Goal: Task Accomplishment & Management: Complete application form

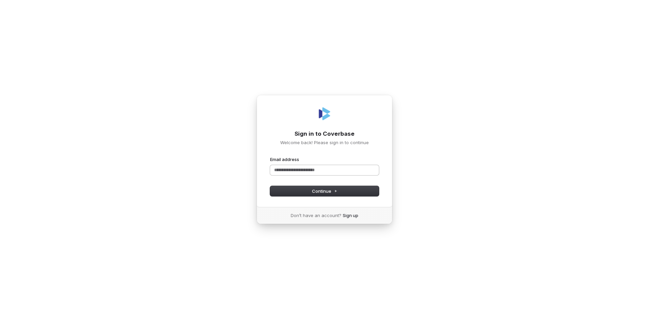
click at [285, 171] on input "Email address" at bounding box center [324, 170] width 109 height 10
click at [319, 190] on span "Continue" at bounding box center [324, 191] width 25 height 6
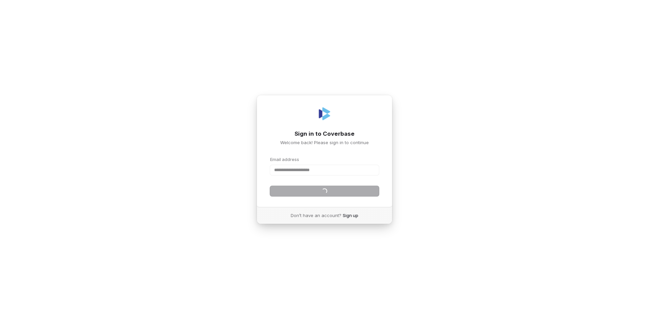
type input "**********"
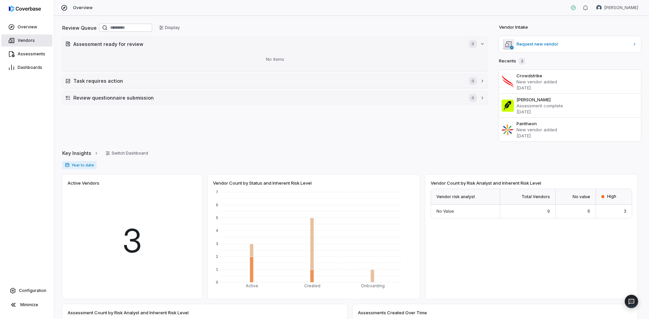
click at [27, 43] on span "Vendors" at bounding box center [26, 40] width 17 height 5
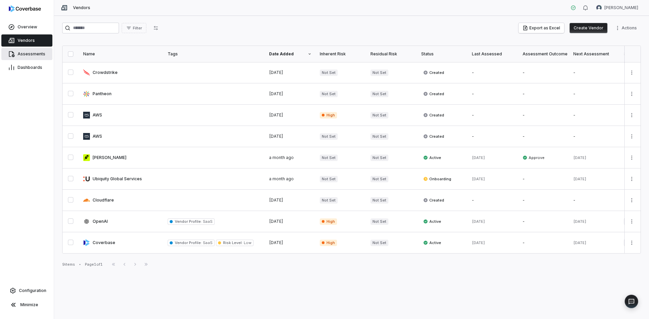
click at [41, 55] on span "Assessments" at bounding box center [32, 53] width 28 height 5
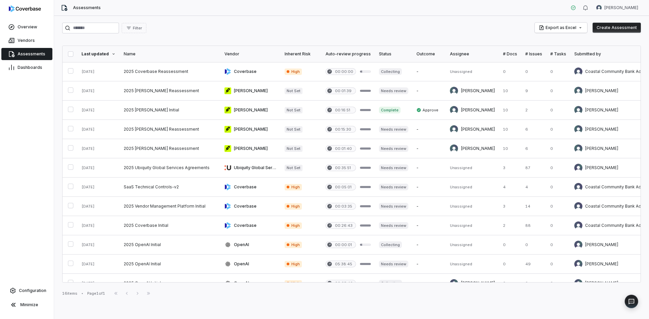
click at [80, 8] on span "Assessments" at bounding box center [87, 7] width 28 height 5
click at [64, 9] on icon at bounding box center [64, 7] width 7 height 7
click at [31, 73] on link "Dashboards" at bounding box center [26, 67] width 51 height 12
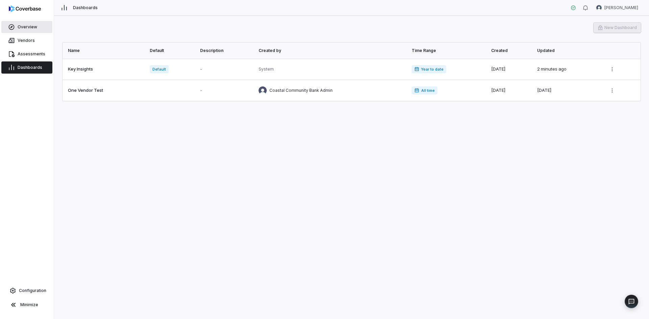
click at [18, 26] on span "Overview" at bounding box center [28, 26] width 20 height 5
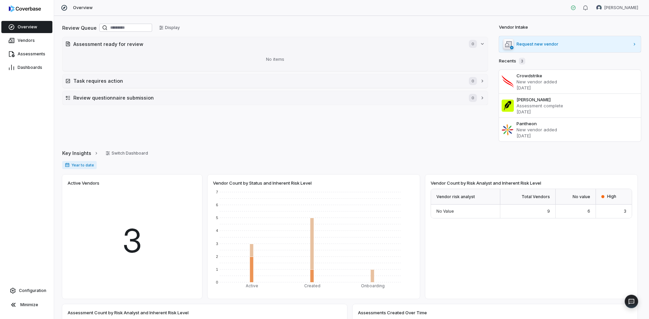
click at [543, 45] on span "Request new vendor" at bounding box center [572, 44] width 113 height 5
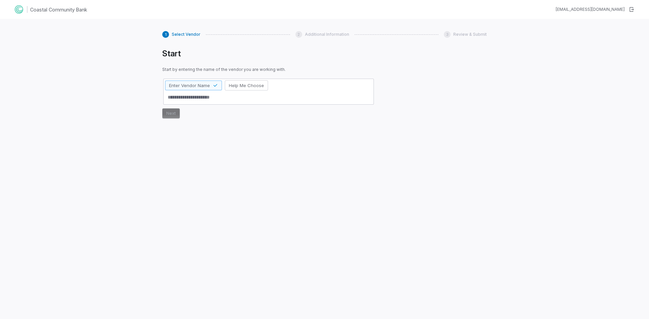
type textarea "*"
type textarea "**"
type textarea "*"
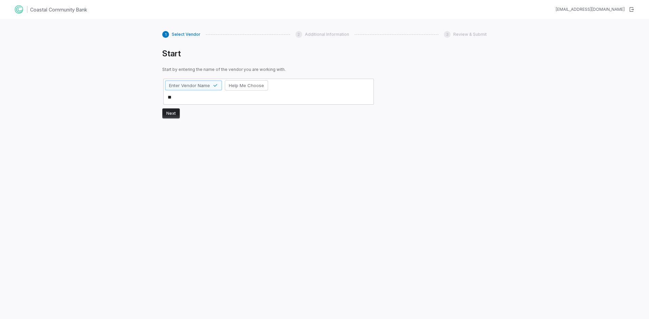
type textarea "***"
type textarea "*"
type textarea "****"
type textarea "*"
type textarea "***"
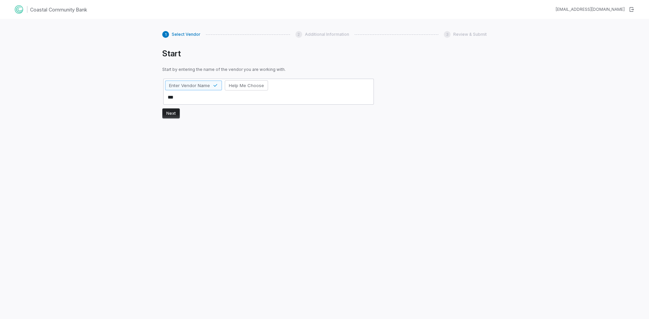
type textarea "*"
type textarea "**"
type textarea "*"
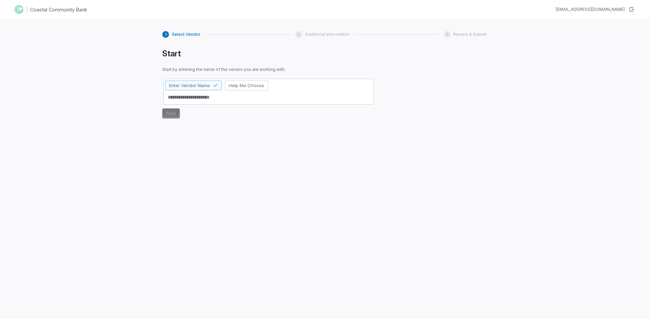
type textarea "*"
type textarea "**"
type textarea "*"
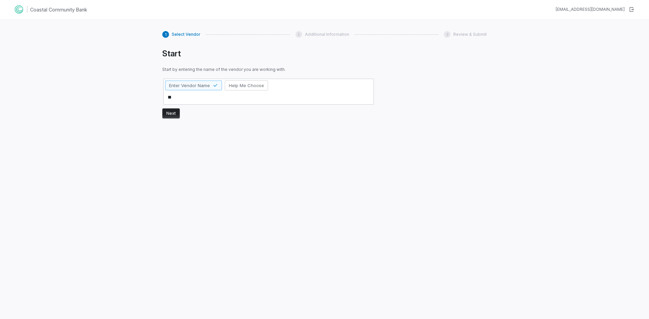
type textarea "***"
type textarea "*"
type textarea "****"
type textarea "*"
type textarea "****"
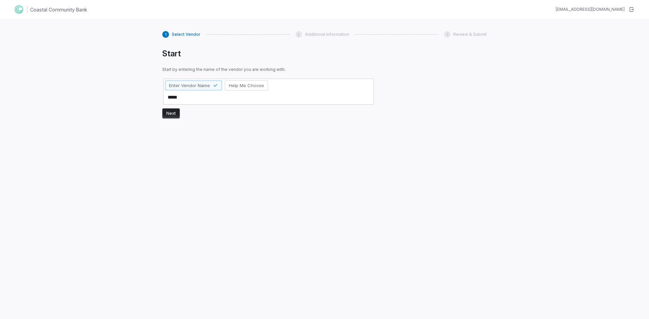
type textarea "*"
type textarea "******"
click at [165, 114] on button "Next" at bounding box center [171, 113] width 18 height 10
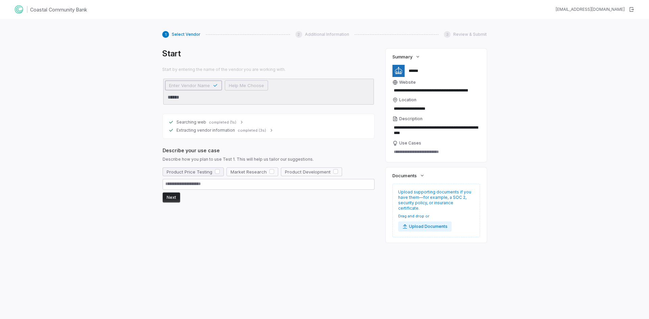
click at [215, 173] on button "button" at bounding box center [217, 171] width 5 height 5
click at [333, 175] on button "Product Development" at bounding box center [311, 172] width 61 height 9
click at [271, 172] on button "button" at bounding box center [271, 171] width 5 height 5
click at [171, 199] on button "Next" at bounding box center [172, 198] width 18 height 10
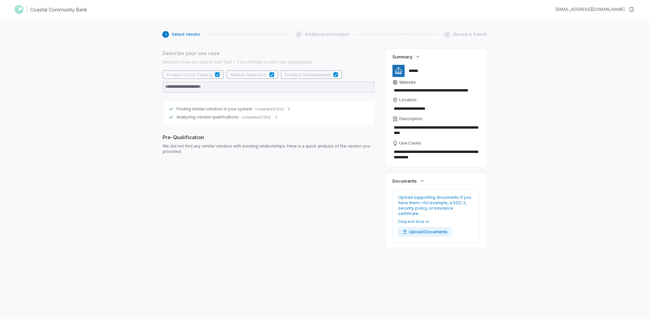
scroll to position [99, 0]
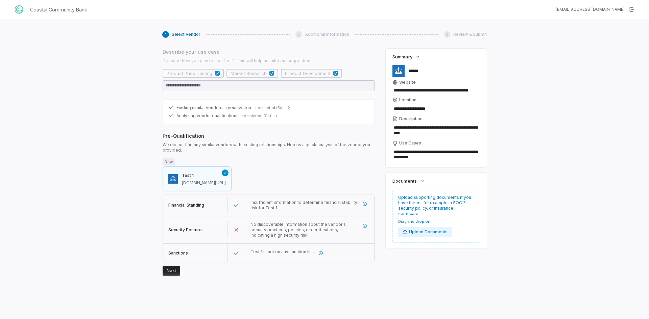
click at [171, 274] on button "Next" at bounding box center [172, 271] width 18 height 10
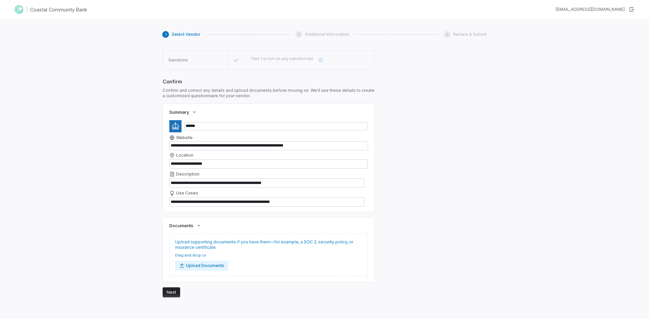
scroll to position [314, 0]
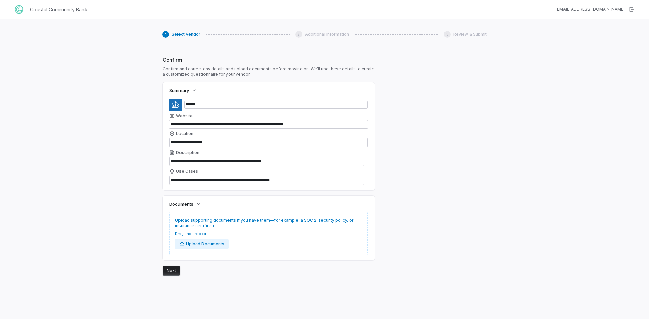
click at [173, 271] on button "Next" at bounding box center [172, 271] width 18 height 10
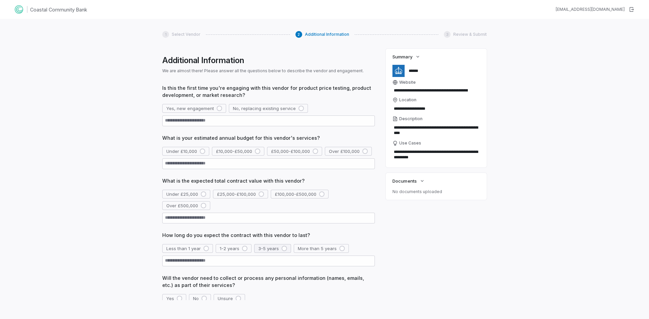
scroll to position [0, 0]
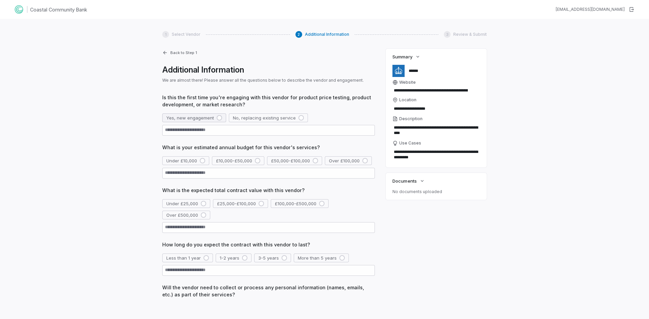
click at [218, 118] on div "button" at bounding box center [219, 117] width 5 height 5
click at [256, 162] on div "button" at bounding box center [257, 160] width 5 height 5
click at [319, 162] on button "£50,000-£100,000" at bounding box center [294, 160] width 55 height 9
click at [321, 204] on div "button" at bounding box center [321, 203] width 5 height 5
click at [281, 258] on div "button" at bounding box center [283, 257] width 5 height 5
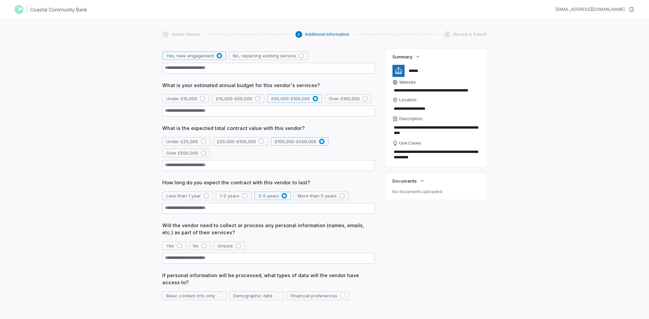
scroll to position [68, 0]
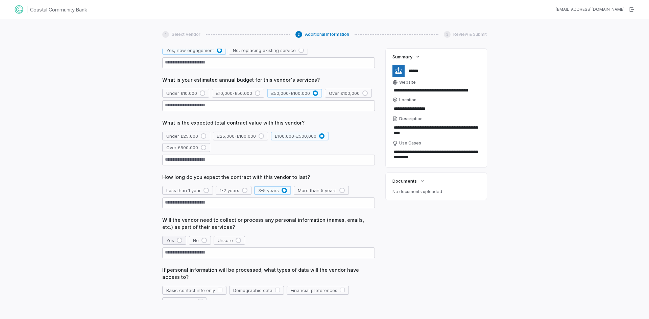
click at [182, 240] on button "Yes" at bounding box center [174, 240] width 24 height 9
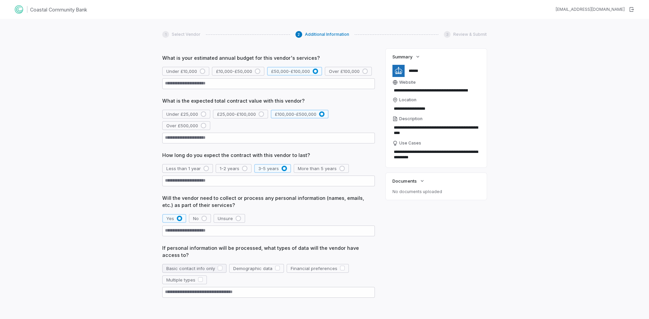
scroll to position [101, 0]
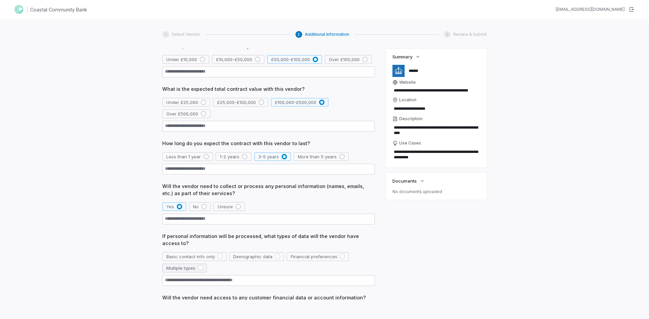
click at [201, 268] on button "button" at bounding box center [200, 268] width 5 height 5
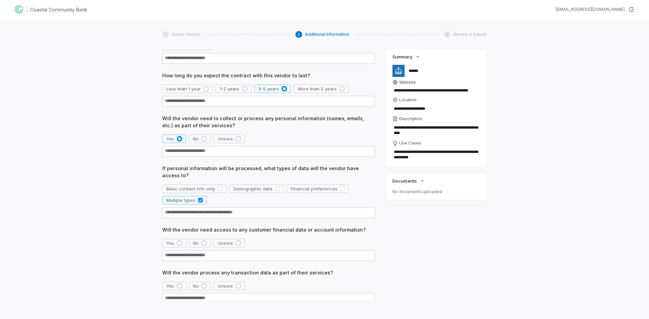
scroll to position [203, 0]
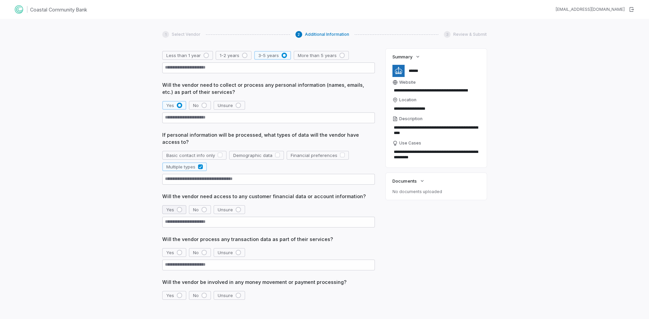
click at [174, 210] on button "Yes" at bounding box center [174, 209] width 24 height 9
click at [180, 253] on div "button" at bounding box center [179, 252] width 5 height 5
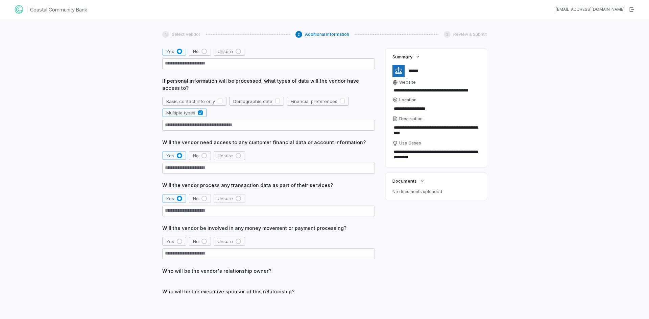
scroll to position [270, 0]
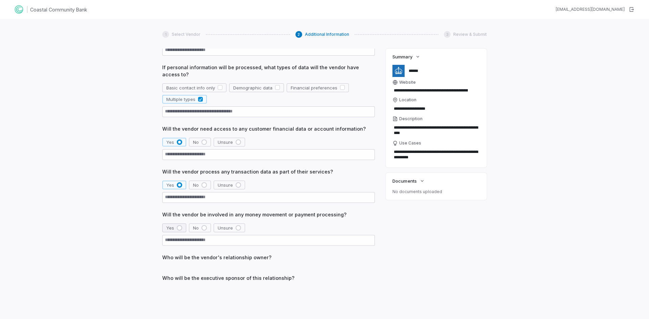
click at [178, 228] on div "button" at bounding box center [179, 227] width 5 height 5
click at [237, 261] on span "Who will be the vendor's relationship owner?" at bounding box center [268, 257] width 213 height 7
click at [263, 261] on span "Who will be the vendor's relationship owner?" at bounding box center [268, 257] width 213 height 7
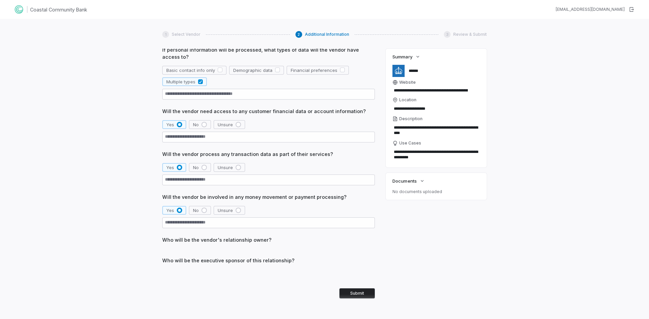
scroll to position [297, 0]
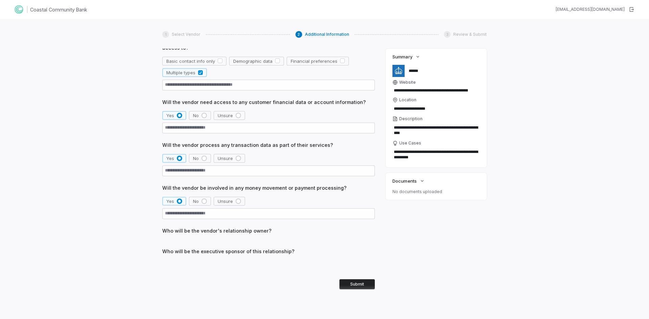
click at [236, 238] on div "Who will be the vendor's relationship owner?" at bounding box center [268, 233] width 213 height 13
click at [249, 252] on span "Who will be the executive sponsor of this relationship?" at bounding box center [268, 251] width 213 height 7
click at [366, 287] on button "Submit" at bounding box center [356, 284] width 35 height 10
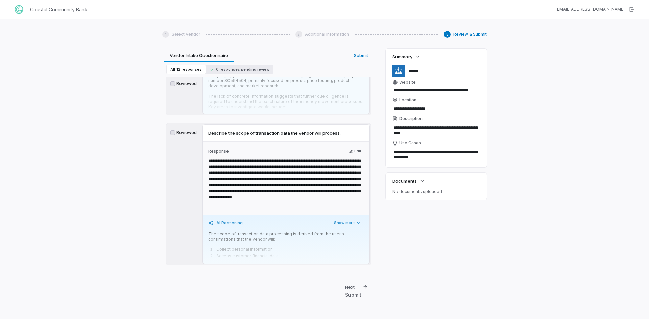
scroll to position [1599, 0]
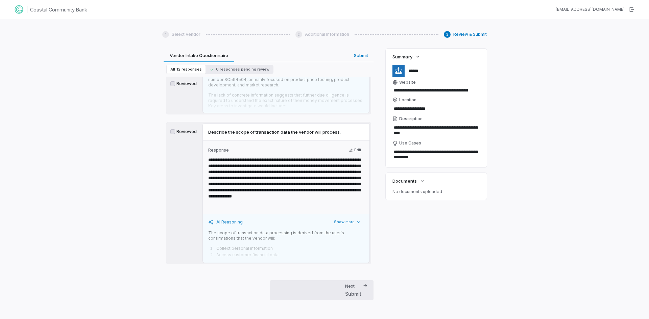
click at [353, 293] on div "Submit" at bounding box center [353, 294] width 16 height 7
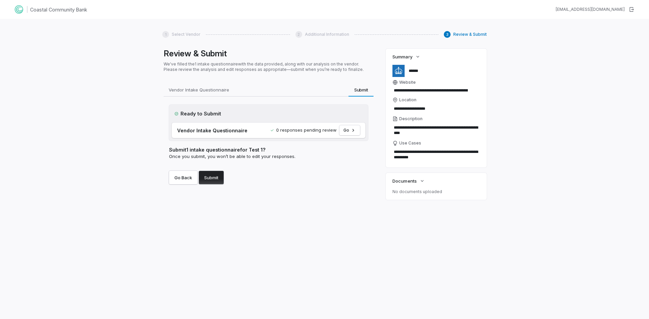
click at [219, 175] on button "Submit" at bounding box center [211, 178] width 25 height 14
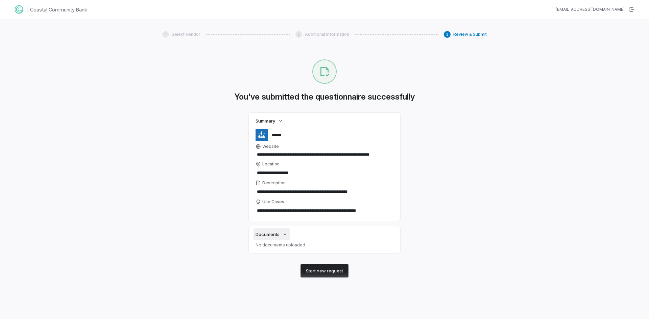
click at [288, 234] on button "Documents" at bounding box center [271, 234] width 36 height 12
click at [56, 9] on h1 "Coastal Community Bank" at bounding box center [58, 9] width 57 height 7
click at [10, 13] on div "Coastal Community Bank swebb@coastalbank.com" at bounding box center [324, 9] width 649 height 19
click at [334, 268] on button "Start new request" at bounding box center [324, 271] width 48 height 14
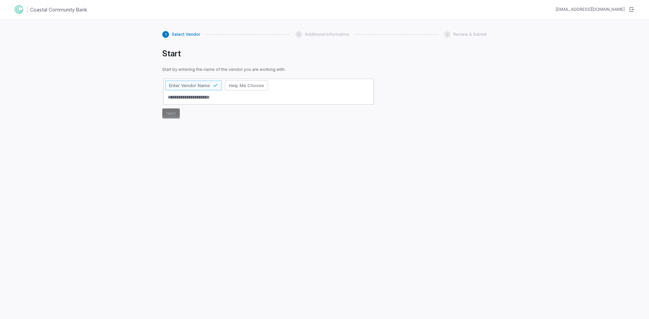
type textarea "*"
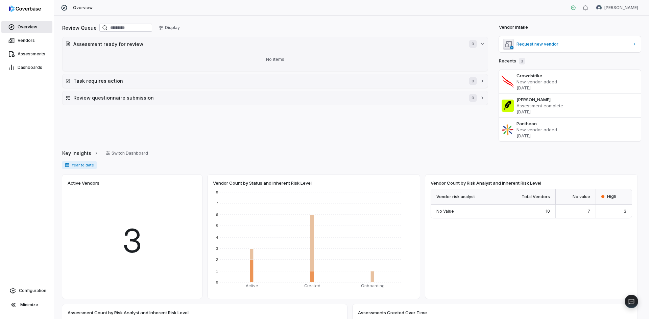
click at [22, 28] on span "Overview" at bounding box center [28, 26] width 20 height 5
click at [26, 36] on link "Vendors" at bounding box center [26, 40] width 51 height 12
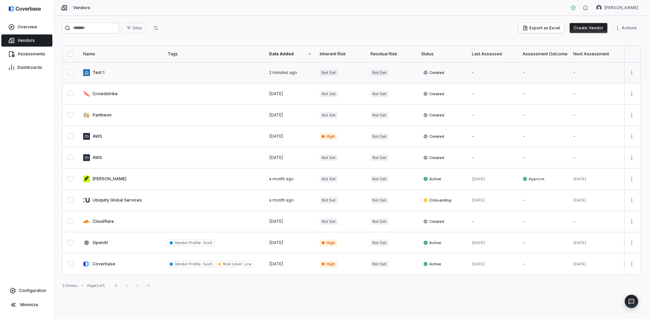
click at [95, 73] on link at bounding box center [121, 72] width 84 height 21
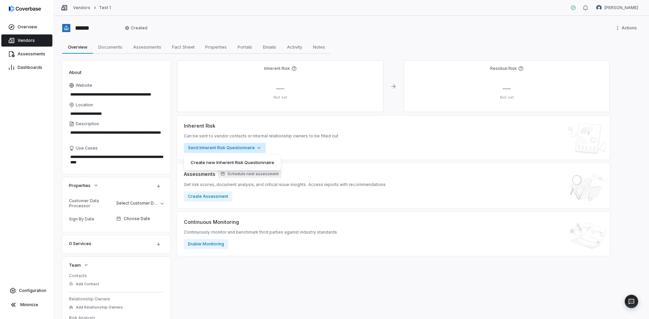
click at [256, 148] on html "**********" at bounding box center [324, 159] width 649 height 319
click at [280, 284] on html "**********" at bounding box center [324, 159] width 649 height 319
click at [627, 30] on html "**********" at bounding box center [324, 159] width 649 height 319
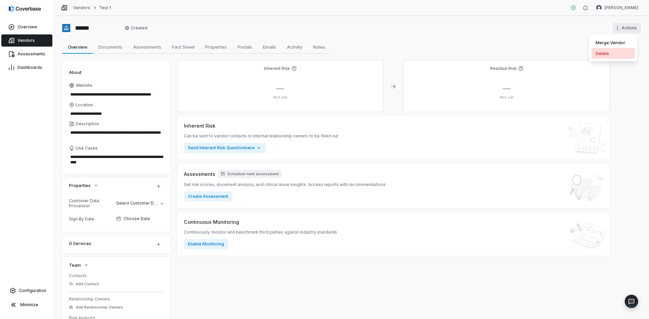
click at [607, 54] on div "Delete" at bounding box center [612, 53] width 43 height 11
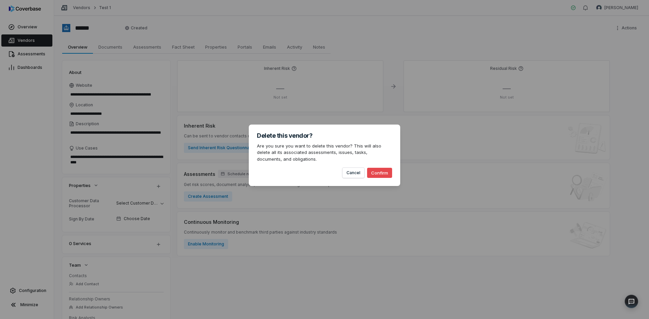
click at [380, 173] on button "Confirm" at bounding box center [379, 173] width 25 height 10
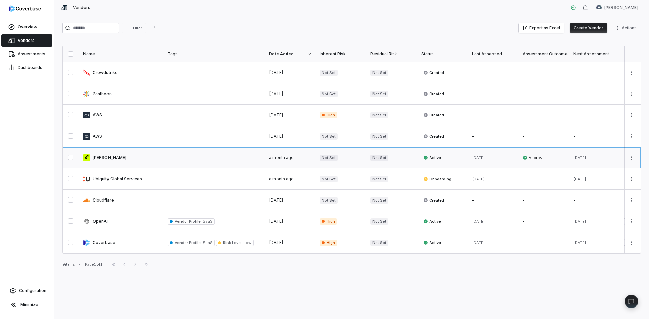
click at [143, 160] on link at bounding box center [121, 157] width 84 height 21
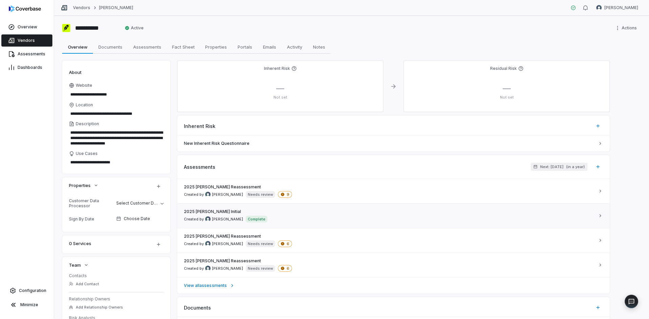
click at [221, 223] on link "2025 Robin Hood Initial Created by Ernest Ramirez Complete" at bounding box center [393, 215] width 432 height 25
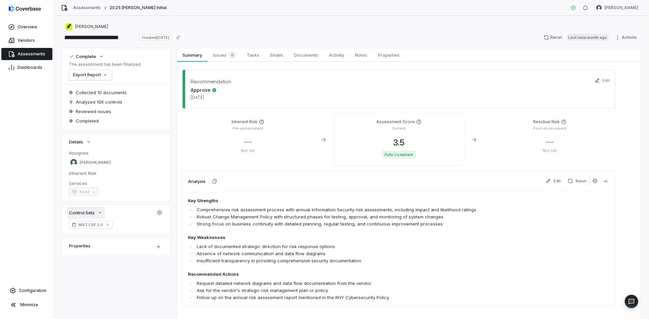
click at [101, 213] on icon "button" at bounding box center [100, 213] width 3 height 2
click at [101, 213] on icon "button" at bounding box center [100, 213] width 2 height 3
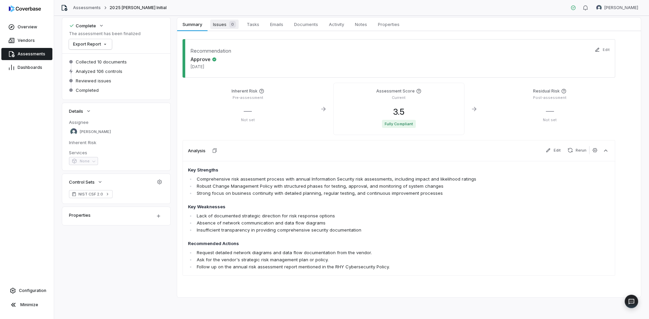
click at [220, 29] on link "Issues 0 Issues 0" at bounding box center [224, 25] width 34 height 14
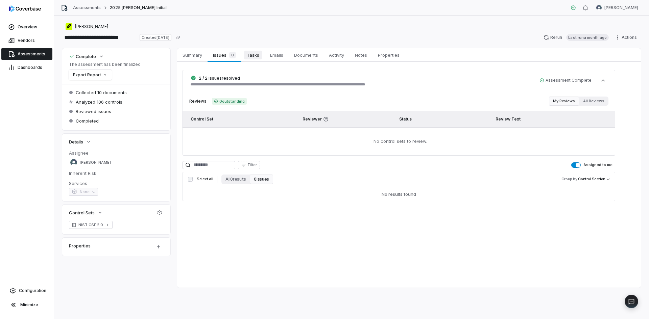
click at [257, 56] on span "Tasks" at bounding box center [253, 55] width 18 height 9
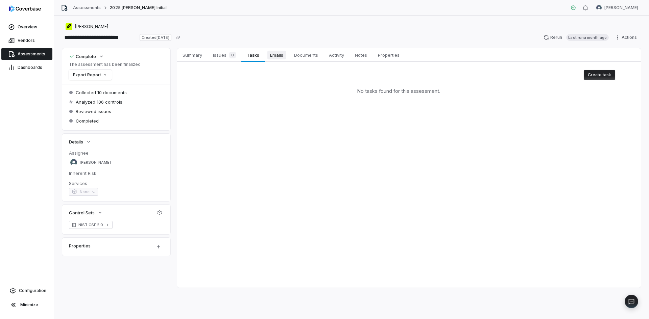
click at [269, 56] on span "Emails" at bounding box center [276, 55] width 19 height 9
click at [300, 58] on span "Documents" at bounding box center [305, 55] width 29 height 9
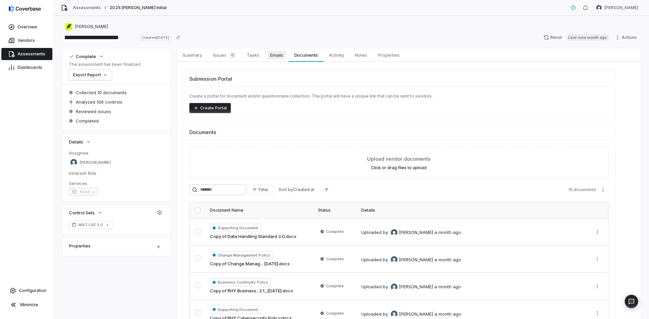
click at [278, 54] on span "Emails" at bounding box center [276, 55] width 19 height 9
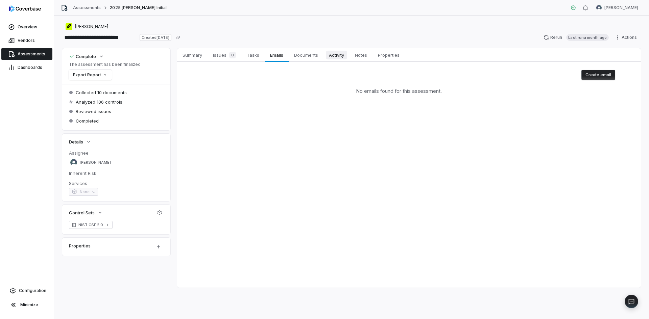
click at [339, 54] on span "Activity" at bounding box center [336, 55] width 21 height 9
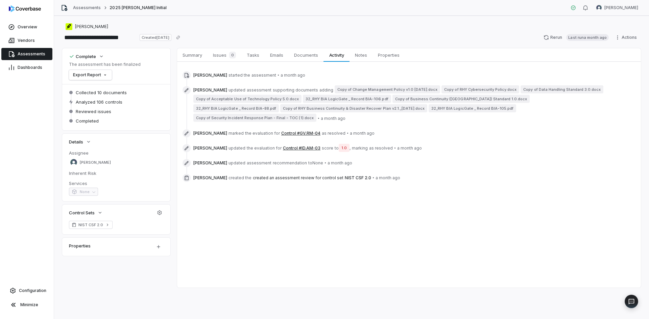
click at [336, 99] on span "32_RHY BIA LogicGate _ Record BIA-106.pdf" at bounding box center [347, 99] width 88 height 8
click at [361, 58] on span "Notes" at bounding box center [361, 55] width 18 height 9
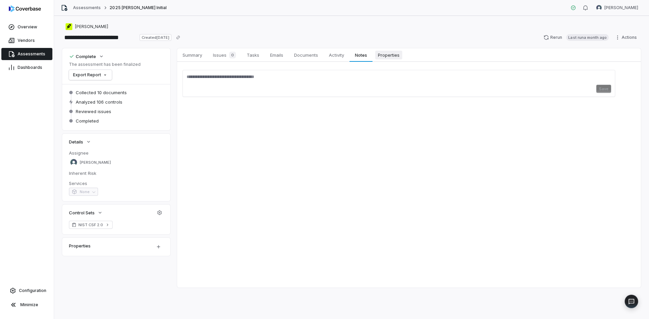
click at [387, 55] on span "Properties" at bounding box center [388, 55] width 27 height 9
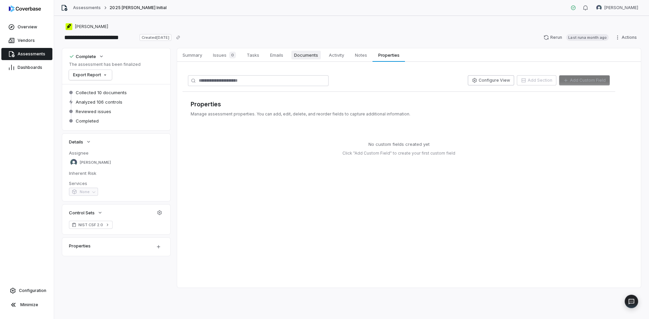
click at [304, 55] on span "Documents" at bounding box center [305, 55] width 29 height 9
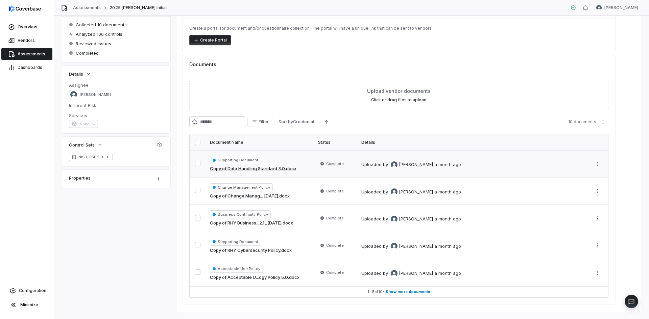
scroll to position [83, 0]
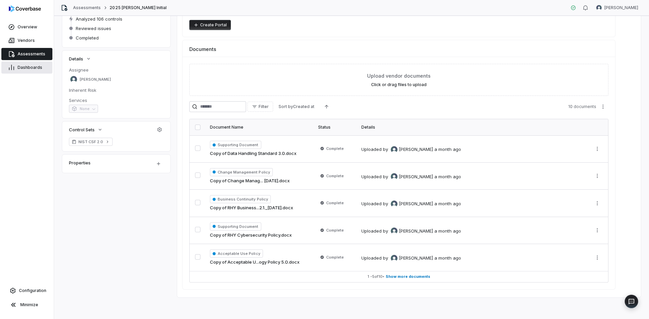
click at [35, 70] on span "Dashboards" at bounding box center [30, 67] width 25 height 5
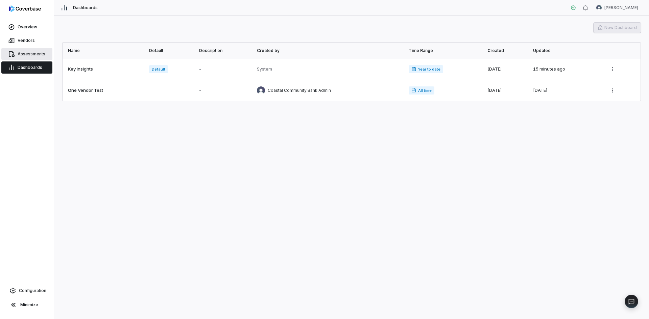
click at [20, 57] on link "Assessments" at bounding box center [26, 54] width 51 height 12
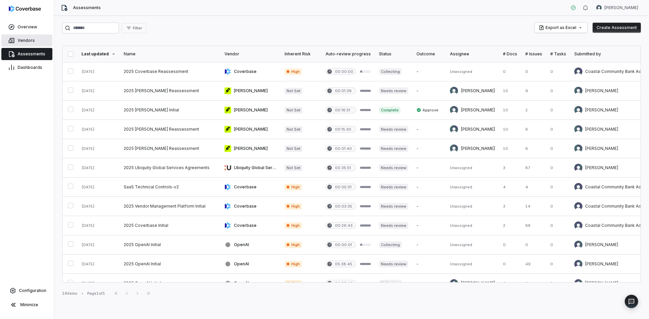
click at [28, 45] on link "Vendors" at bounding box center [26, 40] width 51 height 12
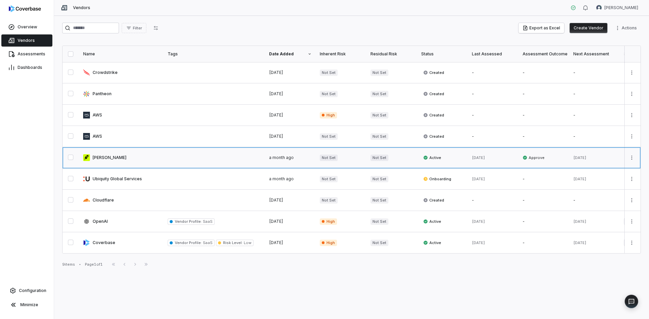
click at [113, 155] on link at bounding box center [121, 157] width 84 height 21
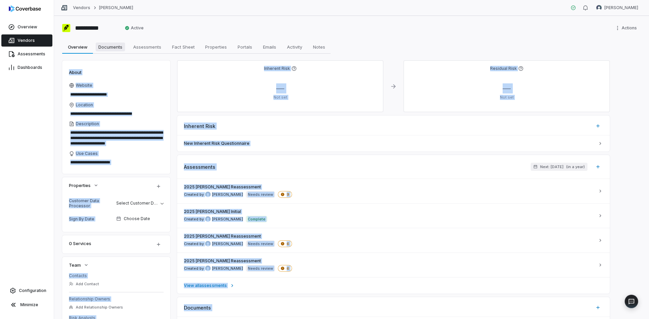
click at [115, 49] on span "Documents" at bounding box center [110, 47] width 29 height 9
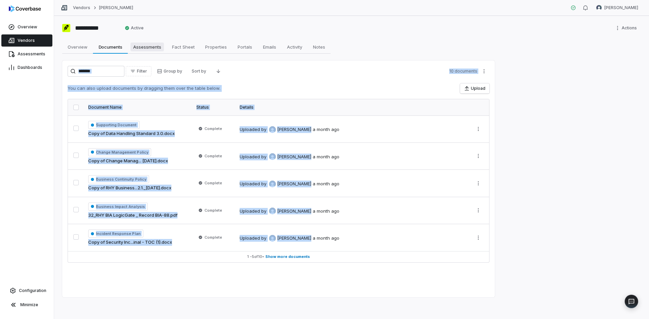
click at [154, 54] on div "**********" at bounding box center [351, 167] width 595 height 303
click at [153, 49] on span "Assessments" at bounding box center [146, 47] width 33 height 9
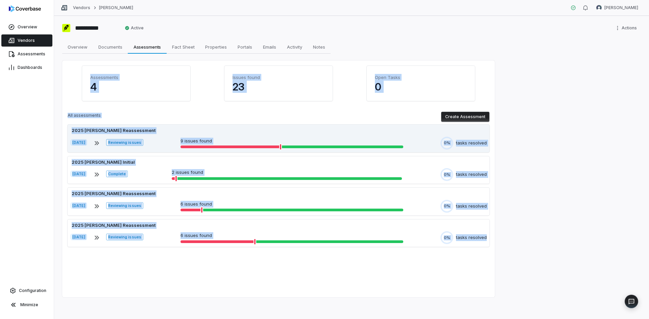
click at [238, 147] on div at bounding box center [230, 147] width 100 height 3
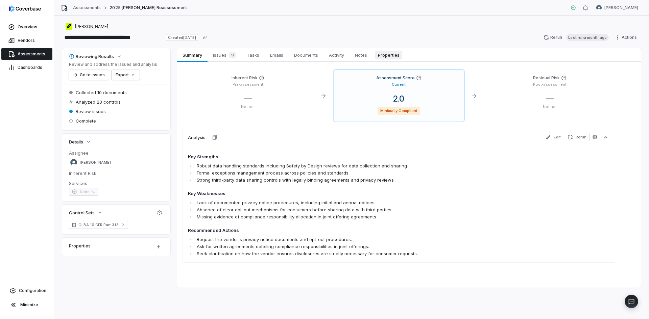
click at [393, 57] on span "Properties" at bounding box center [388, 55] width 27 height 9
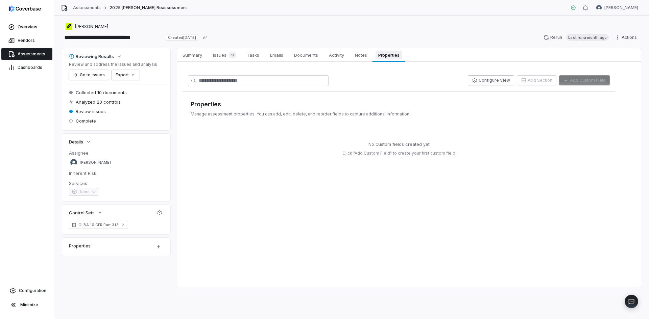
drag, startPoint x: 373, startPoint y: 54, endPoint x: 368, endPoint y: 56, distance: 5.6
click at [373, 54] on div "Summary Summary Issues 9 Issues 9 Tasks Tasks Emails Emails Documents Documents…" at bounding box center [409, 55] width 464 height 14
click at [364, 56] on span "Notes" at bounding box center [361, 55] width 18 height 9
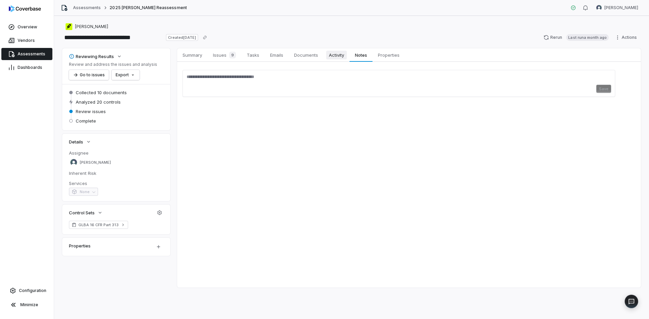
click at [345, 53] on span "Activity" at bounding box center [336, 55] width 21 height 9
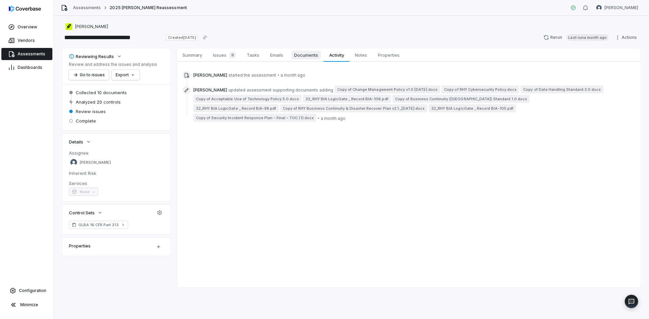
click at [306, 56] on span "Documents" at bounding box center [305, 55] width 29 height 9
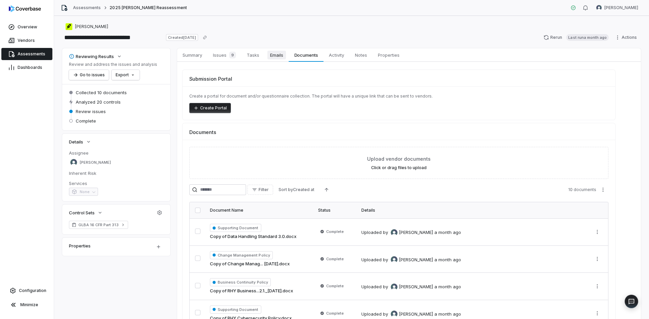
click at [280, 56] on span "Emails" at bounding box center [276, 55] width 19 height 9
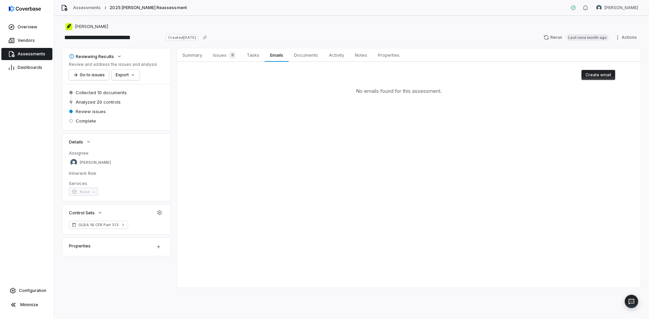
click at [594, 75] on button "Create email" at bounding box center [598, 75] width 34 height 10
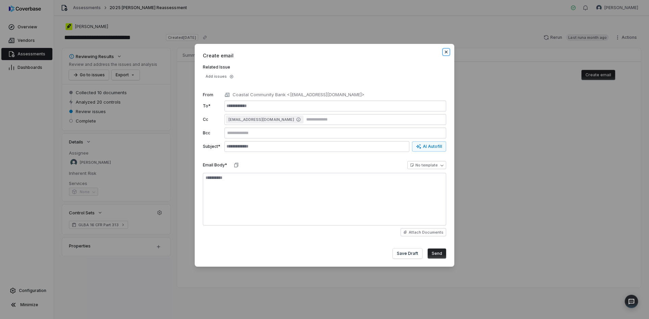
click at [445, 53] on icon "button" at bounding box center [446, 52] width 3 height 3
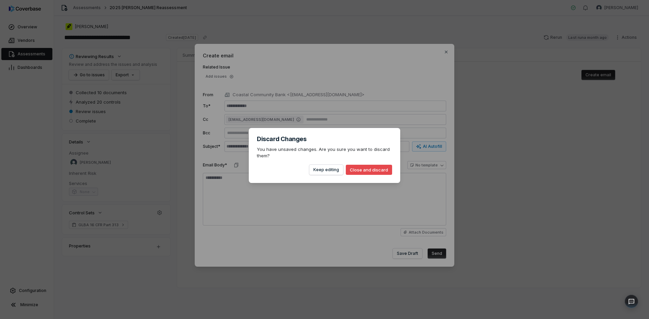
click at [365, 170] on button "Close and discard" at bounding box center [369, 170] width 46 height 10
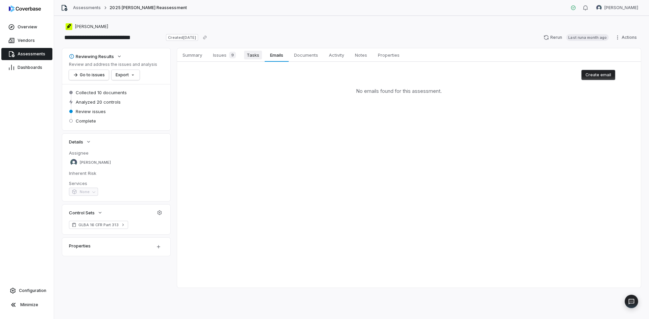
click at [249, 56] on span "Tasks" at bounding box center [253, 55] width 18 height 9
click at [216, 56] on span "Issues 9" at bounding box center [224, 54] width 28 height 9
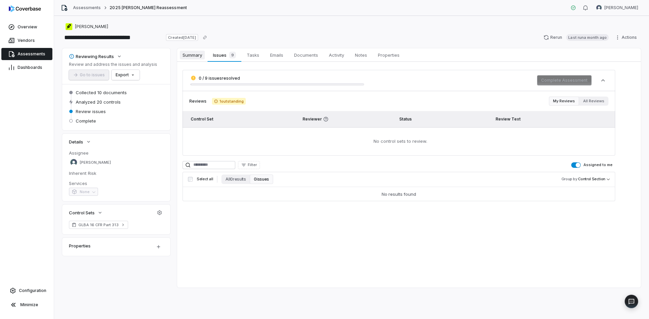
click at [200, 57] on span "Summary" at bounding box center [192, 55] width 25 height 9
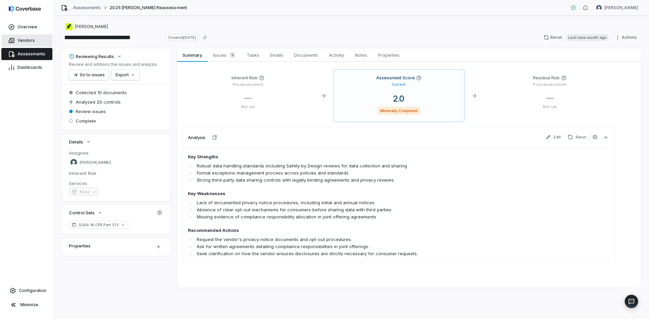
click at [16, 43] on link "Vendors" at bounding box center [26, 40] width 51 height 12
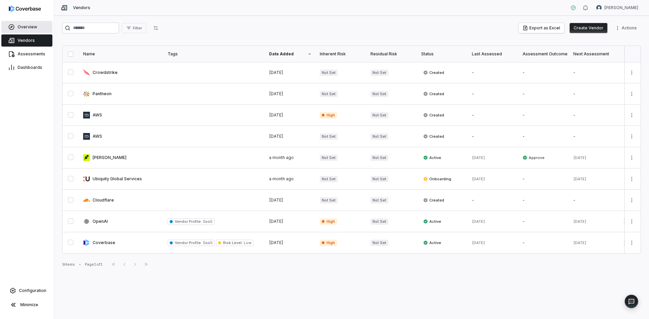
click at [33, 25] on link "Overview" at bounding box center [26, 27] width 51 height 12
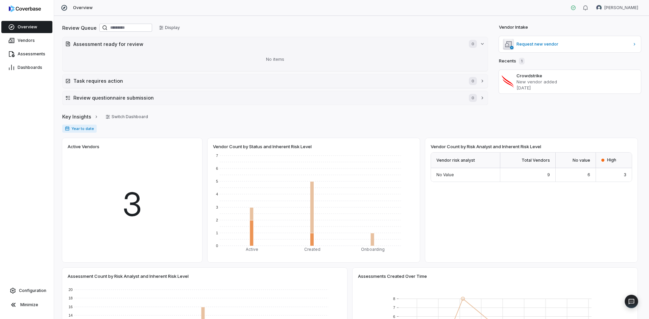
click at [143, 210] on div "3" at bounding box center [132, 204] width 129 height 105
click at [29, 40] on span "Vendors" at bounding box center [26, 40] width 17 height 5
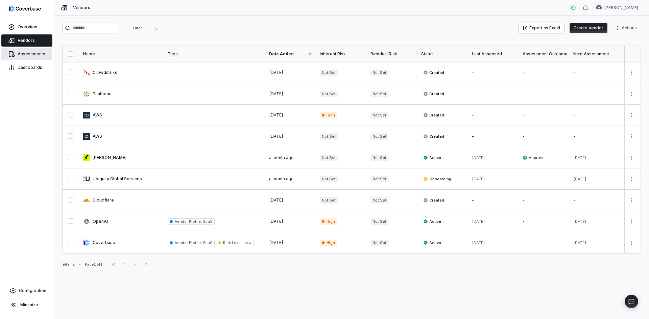
click at [29, 56] on span "Assessments" at bounding box center [32, 53] width 28 height 5
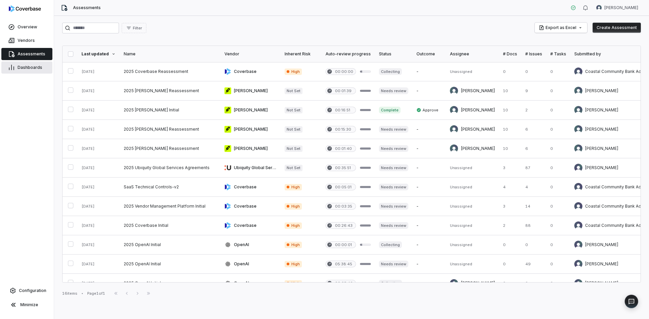
click at [36, 66] on span "Dashboards" at bounding box center [30, 67] width 25 height 5
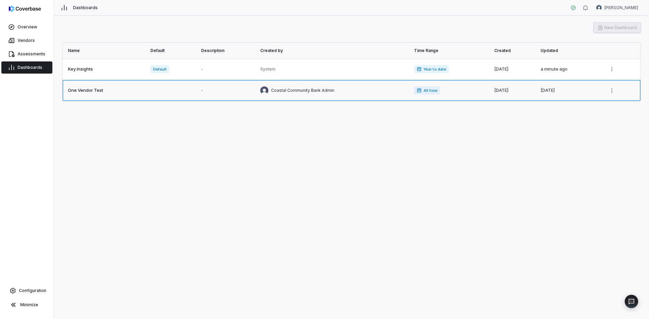
click at [88, 93] on link at bounding box center [105, 90] width 84 height 21
type textarea "*"
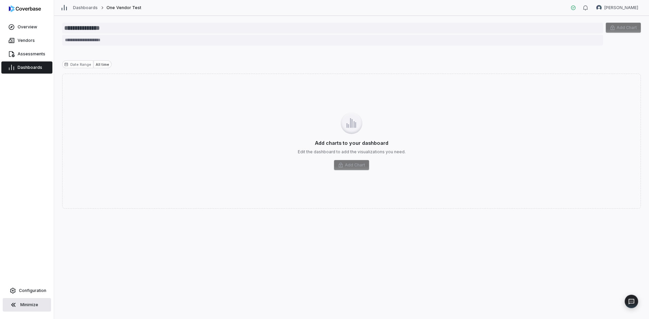
click at [24, 306] on span "Minimize" at bounding box center [29, 304] width 18 height 5
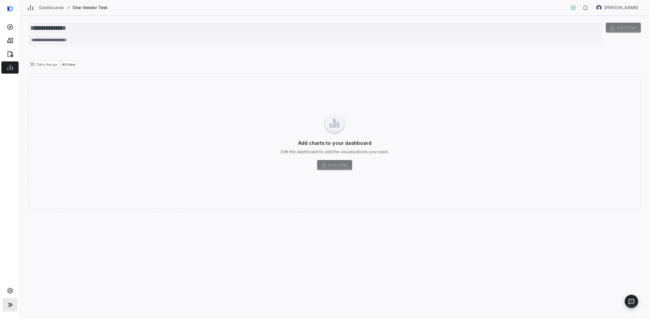
click at [7, 305] on icon at bounding box center [10, 305] width 8 height 8
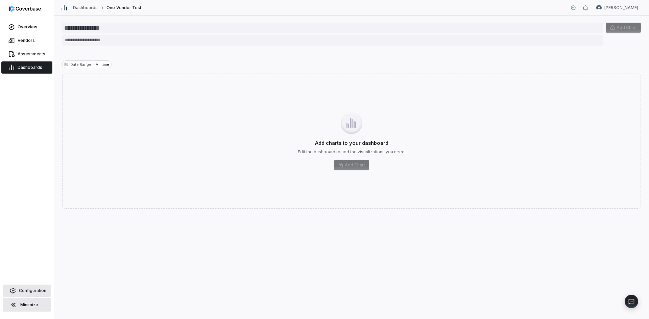
click at [26, 293] on span "Configuration" at bounding box center [32, 290] width 27 height 5
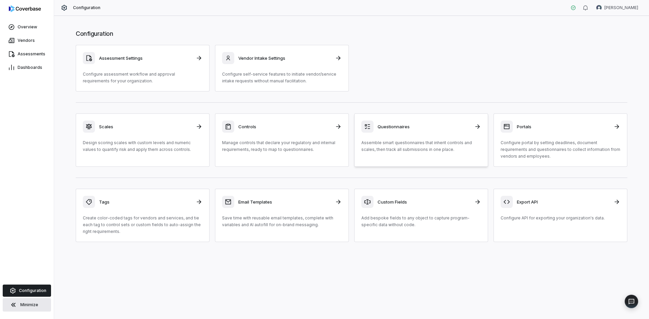
click at [478, 130] on icon at bounding box center [477, 126] width 7 height 7
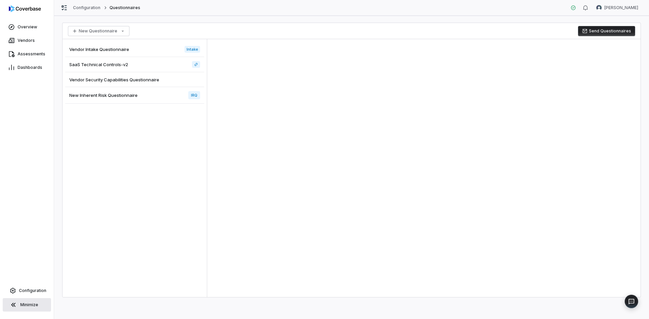
click at [89, 49] on span "Vendor Intake Questionnaire" at bounding box center [99, 49] width 60 height 6
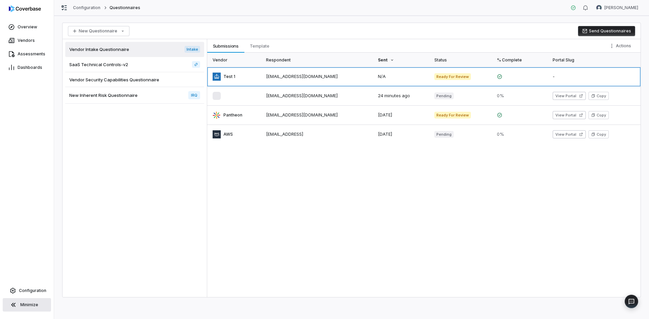
drag, startPoint x: 236, startPoint y: 78, endPoint x: 216, endPoint y: 79, distance: 20.0
click at [216, 79] on link at bounding box center [234, 76] width 55 height 19
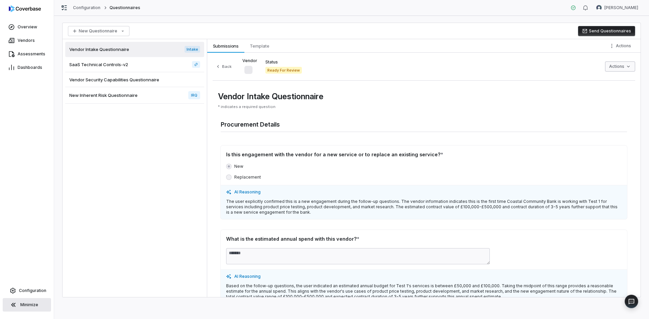
click at [626, 68] on html "Overview Vendors Assessments Dashboards Configuration Minimize Configuration Qu…" at bounding box center [324, 159] width 649 height 319
click at [466, 73] on html "Overview Vendors Assessments Dashboards Configuration Minimize Configuration Qu…" at bounding box center [324, 159] width 649 height 319
click at [98, 66] on span "SaaS Technical Controls-v2" at bounding box center [98, 64] width 59 height 6
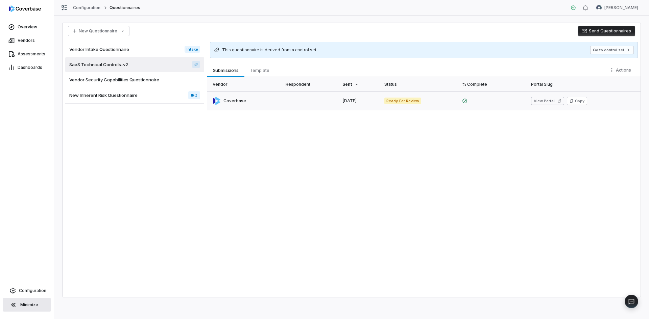
click at [234, 99] on link at bounding box center [244, 101] width 74 height 19
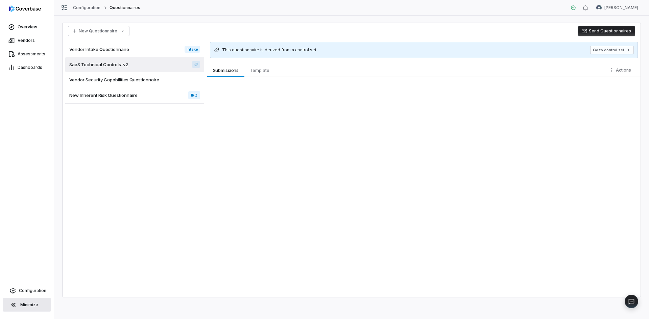
click at [234, 99] on div "Submissions Submissions Template Template Actions" at bounding box center [423, 181] width 433 height 234
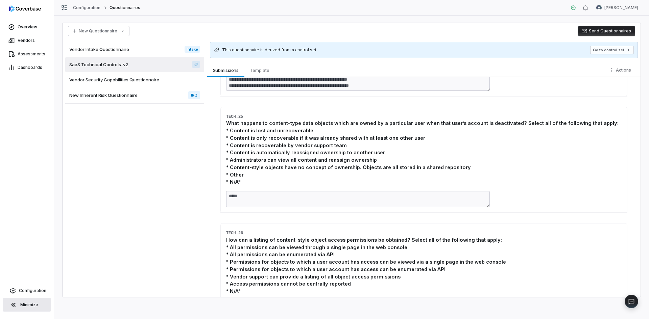
scroll to position [1318, 0]
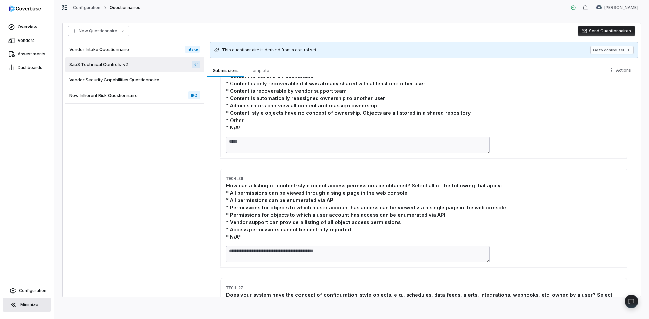
click at [116, 81] on span "Vendor Security Capabilities Questionnaire" at bounding box center [114, 80] width 90 height 6
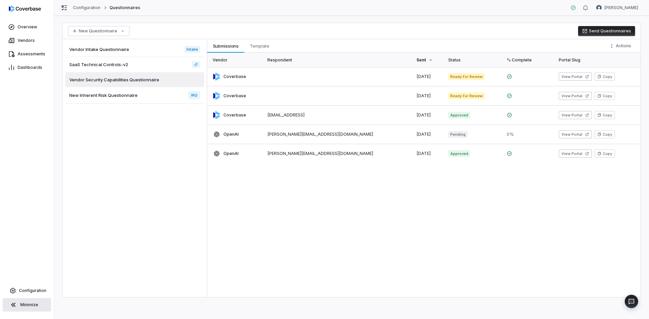
click at [119, 99] on div "New Inherent Risk Questionnaire IRQ" at bounding box center [134, 95] width 139 height 17
